Goal: Task Accomplishment & Management: Use online tool/utility

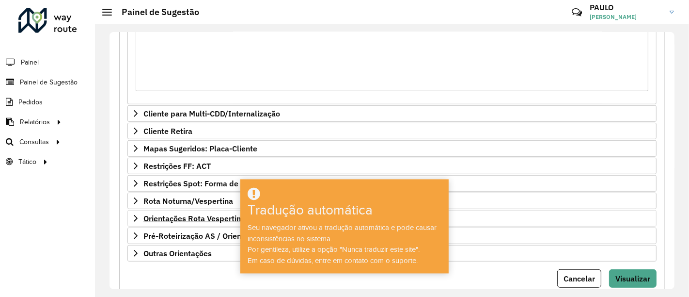
scroll to position [506, 0]
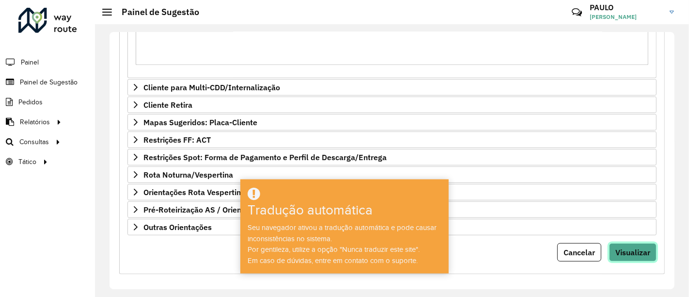
click at [640, 250] on font "Visualizar" at bounding box center [632, 252] width 35 height 10
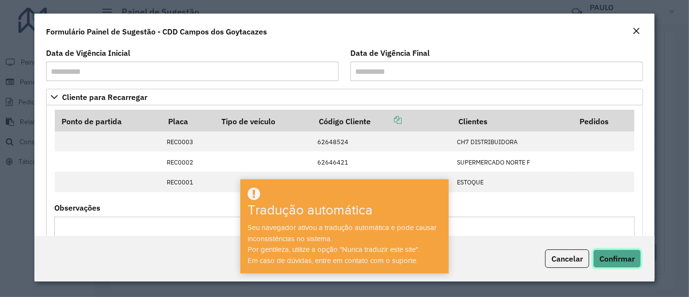
click at [630, 254] on font "Confirmar" at bounding box center [616, 258] width 35 height 10
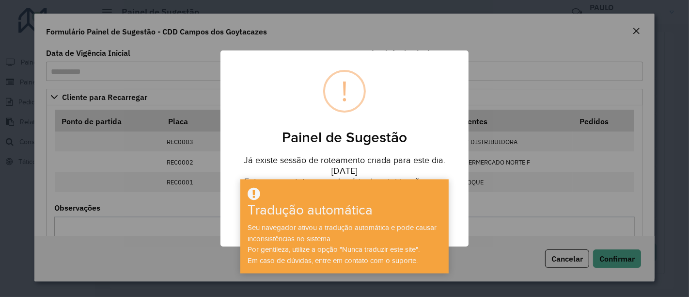
click at [400, 168] on div "Já existe sessão de roteamento criada para este dia. [DATE] Entre em contato co…" at bounding box center [344, 173] width 248 height 54
click at [416, 88] on div "× ! Painel de Sugestão Já existe sessão de roteamento criada para este dia. [DA…" at bounding box center [344, 148] width 248 height 196
click at [486, 59] on div "× ! Painel de Sugestão Já existe sessão de roteamento criada para este dia. [DA…" at bounding box center [344, 148] width 689 height 297
click at [485, 17] on div "× ! Painel de Sugestão Já existe sessão de roteamento criada para este dia. [DA…" at bounding box center [344, 148] width 689 height 297
click at [380, 69] on div "× ! Painel de Sugestão Já existe sessão de roteamento criada para este dia. [DA…" at bounding box center [344, 148] width 248 height 196
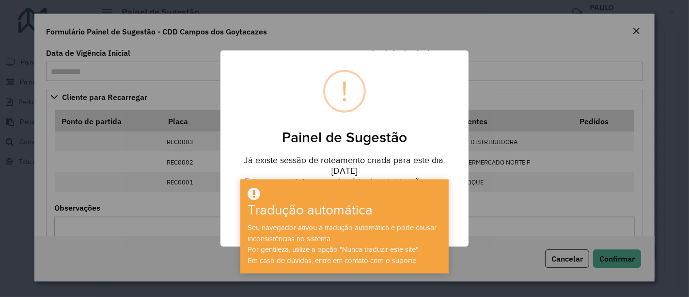
click at [350, 213] on font "Tradução automática" at bounding box center [310, 210] width 125 height 15
click at [431, 119] on h2 "Painel de Sugestão" at bounding box center [344, 131] width 248 height 29
click at [567, 47] on div "× ! Painel de Sugestão Já existe sessão de roteamento criada para este dia. [DA…" at bounding box center [344, 148] width 689 height 297
click at [166, 55] on div "× ! Painel de Sugestão Já existe sessão de roteamento criada para este dia. [DA…" at bounding box center [344, 148] width 689 height 297
click at [415, 243] on div "Seu navegador ativou a tradução automática e pode causar inconsistências no sis…" at bounding box center [344, 244] width 205 height 44
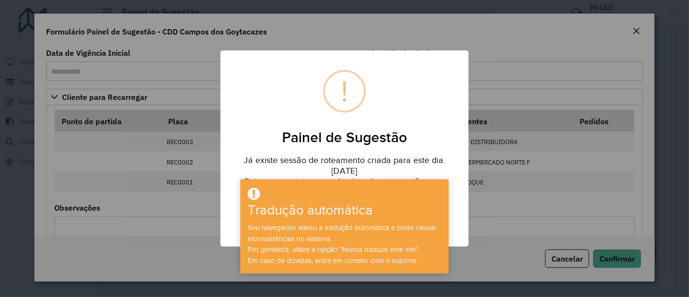
click at [563, 256] on div "× ! Painel de Sugestão Já existe sessão de roteamento criada para este dia. [DA…" at bounding box center [344, 148] width 689 height 297
click at [599, 250] on div "× ! Painel de Sugestão Já existe sessão de roteamento criada para este dia. [DA…" at bounding box center [344, 148] width 689 height 297
click at [386, 111] on div "× ! Painel de Sugestão Já existe sessão de roteamento criada para este dia. [DA…" at bounding box center [344, 148] width 248 height 196
drag, startPoint x: 386, startPoint y: 111, endPoint x: 422, endPoint y: 95, distance: 39.1
click at [387, 109] on div "× ! Painel de Sugestão Já existe sessão de roteamento criada para este dia. [DA…" at bounding box center [344, 148] width 248 height 196
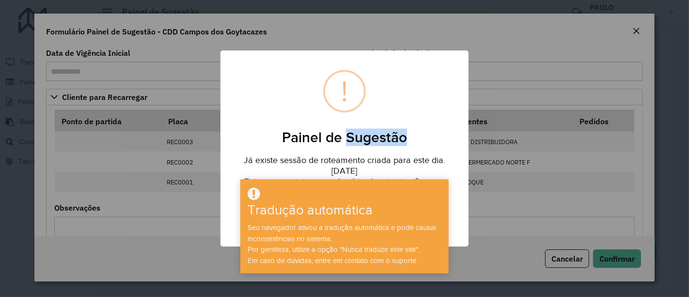
click at [642, 63] on div "× ! Painel de Sugestão Já existe sessão de roteamento criada para este dia. [DA…" at bounding box center [344, 148] width 689 height 297
click at [562, 29] on div "× ! Painel de Sugestão Já existe sessão de roteamento criada para este dia. [DA…" at bounding box center [344, 148] width 689 height 297
click at [438, 68] on div "× ! Painel de Sugestão Já existe sessão de roteamento criada para este dia. [DA…" at bounding box center [344, 148] width 248 height 196
click at [504, 87] on div "× ! Painel de Sugestão Já existe sessão de roteamento criada para este dia. [DA…" at bounding box center [344, 148] width 689 height 297
